Goal: Task Accomplishment & Management: Complete application form

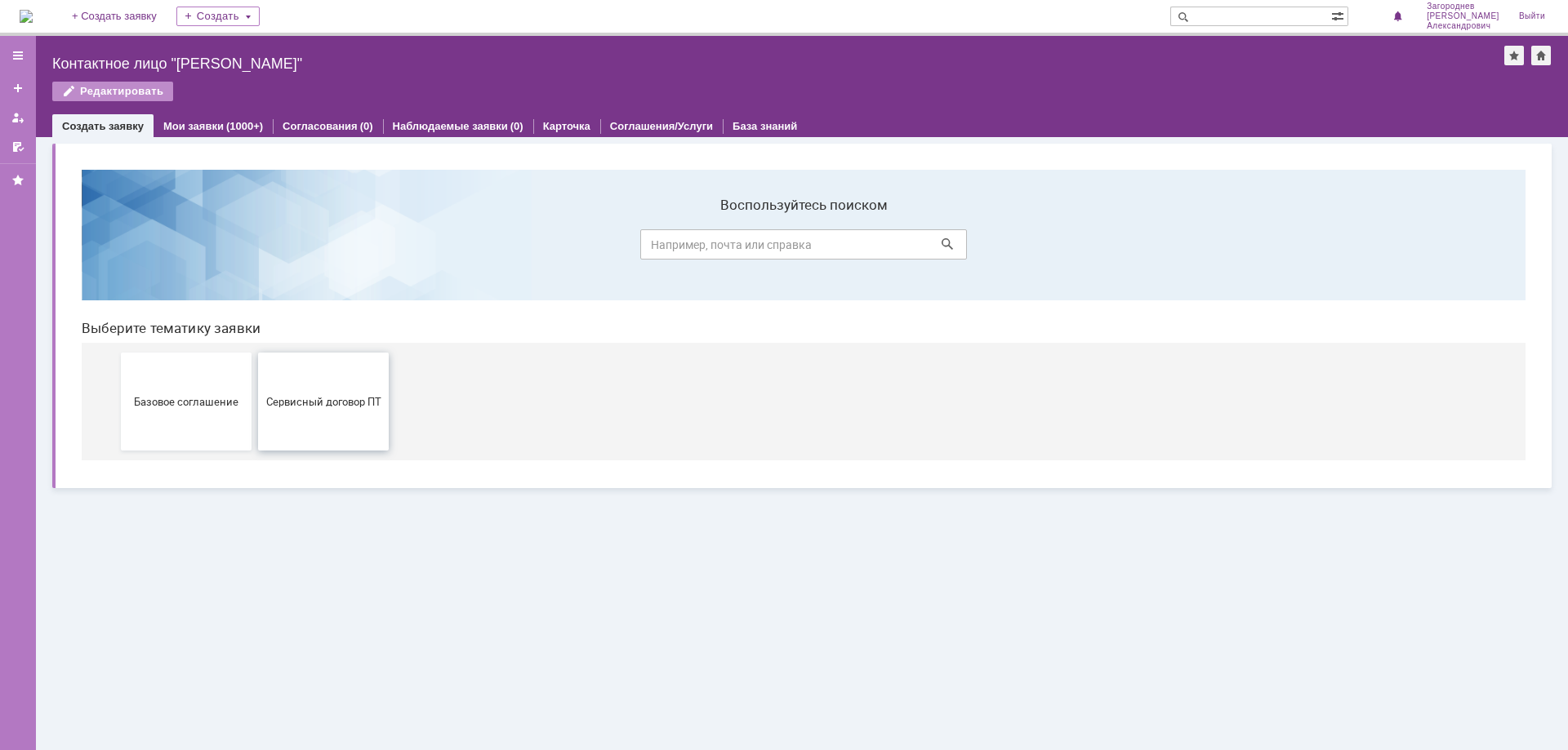
click at [353, 404] on span "Сервисный договор ПТ" at bounding box center [324, 400] width 121 height 12
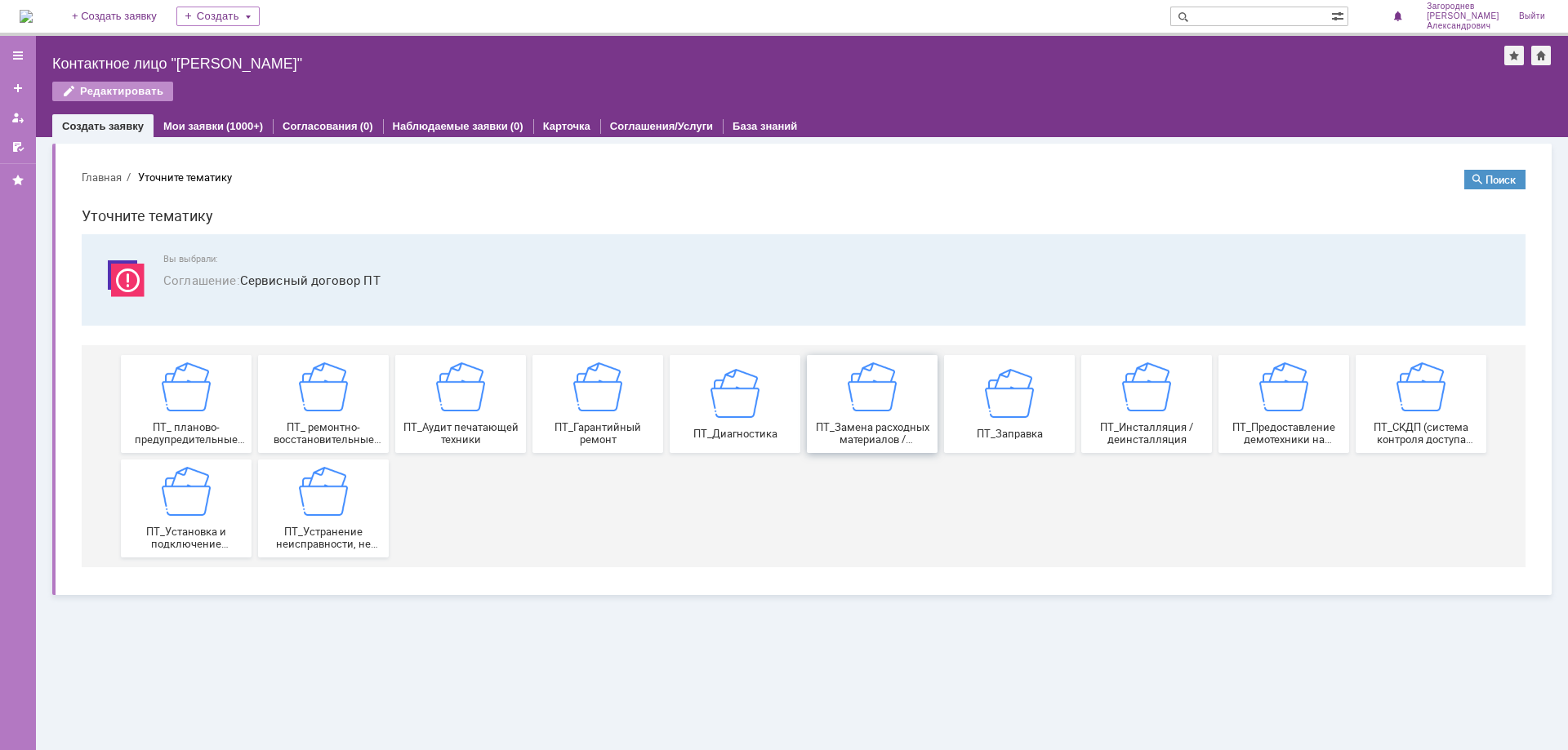
click at [892, 421] on div "ПТ_Замена расходных материалов / ресурсных деталей" at bounding box center [872, 403] width 121 height 84
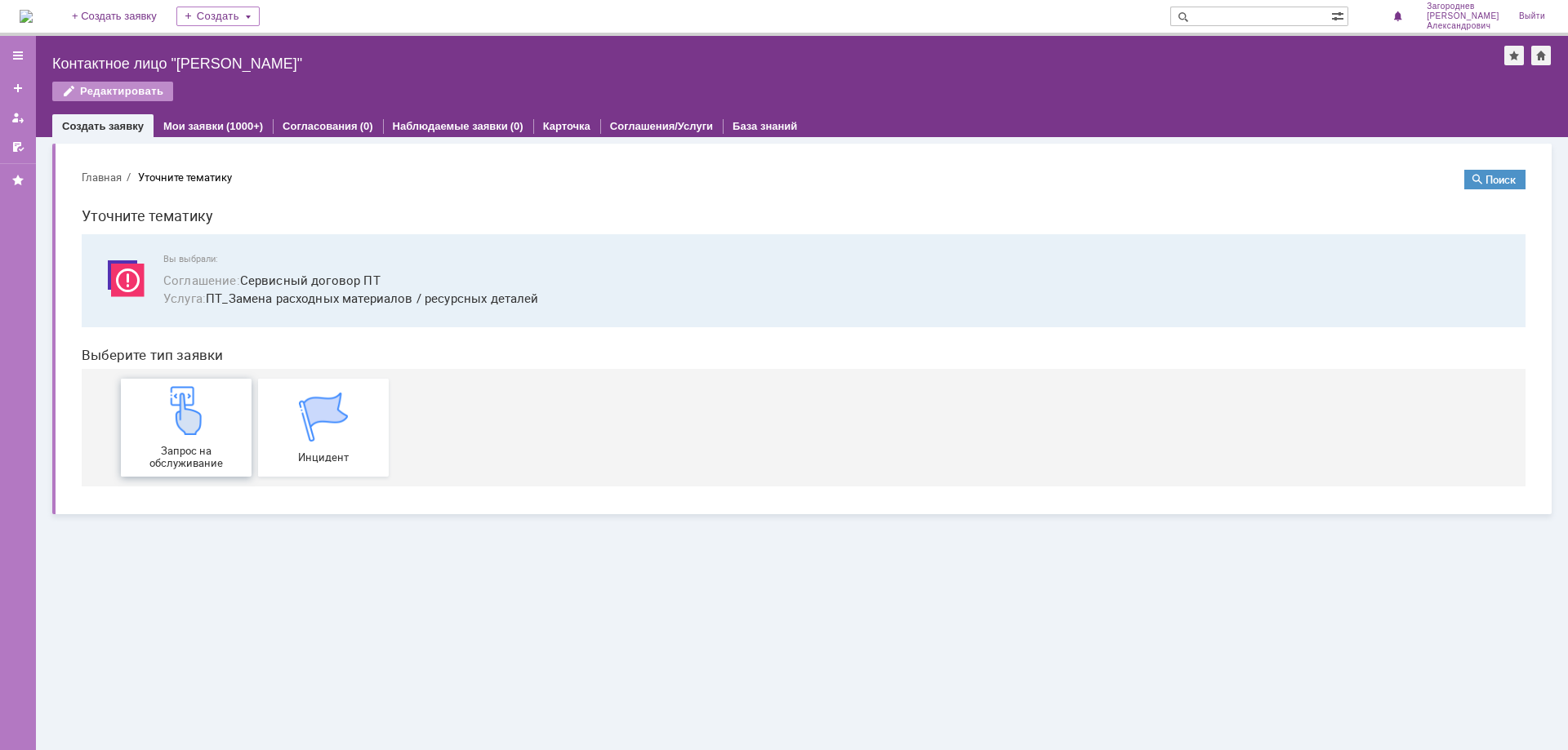
click at [226, 424] on div "Запрос на обслуживание" at bounding box center [186, 427] width 121 height 84
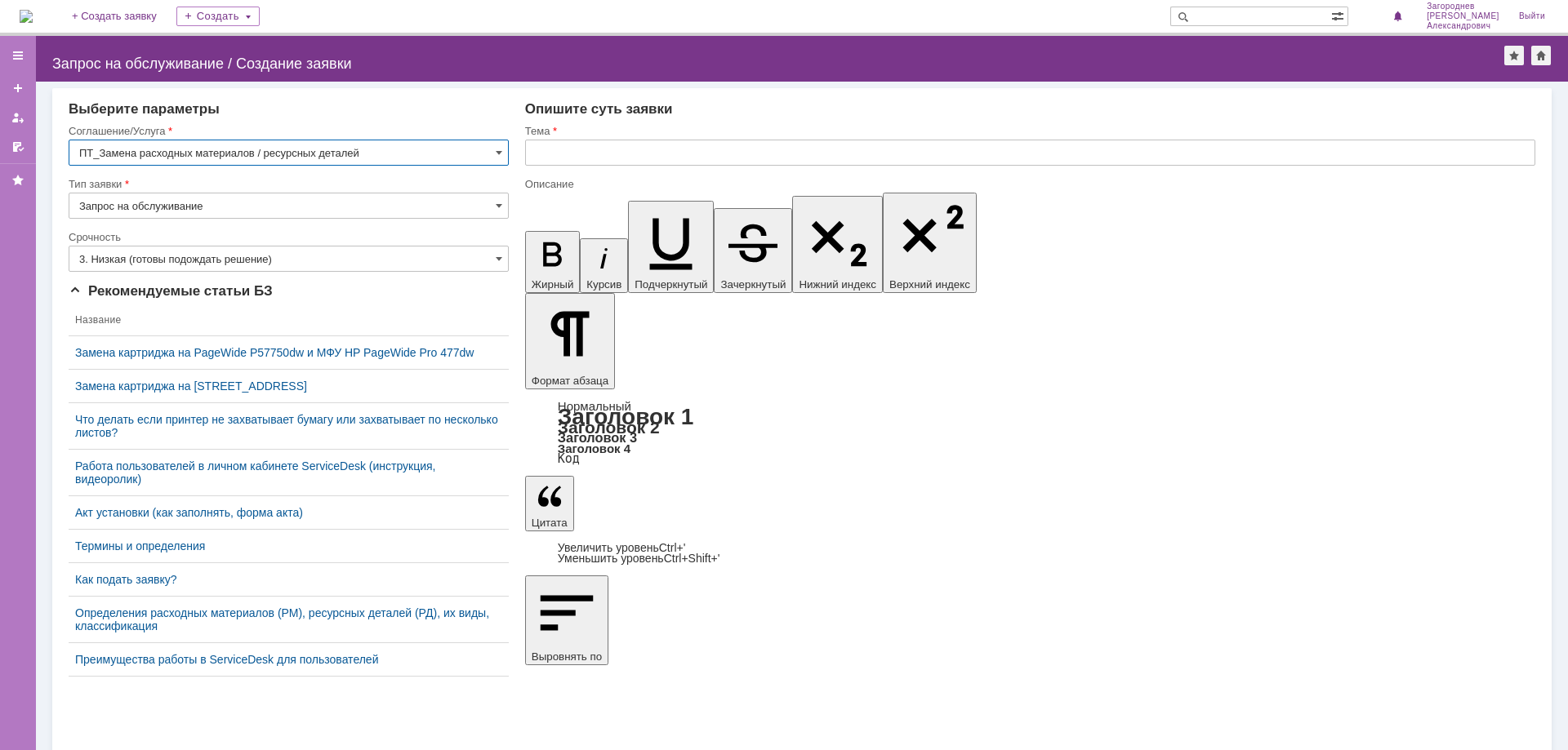
click at [581, 144] on input "text" at bounding box center [1030, 152] width 1010 height 26
type input "замена картриджа"
